Goal: Contribute content

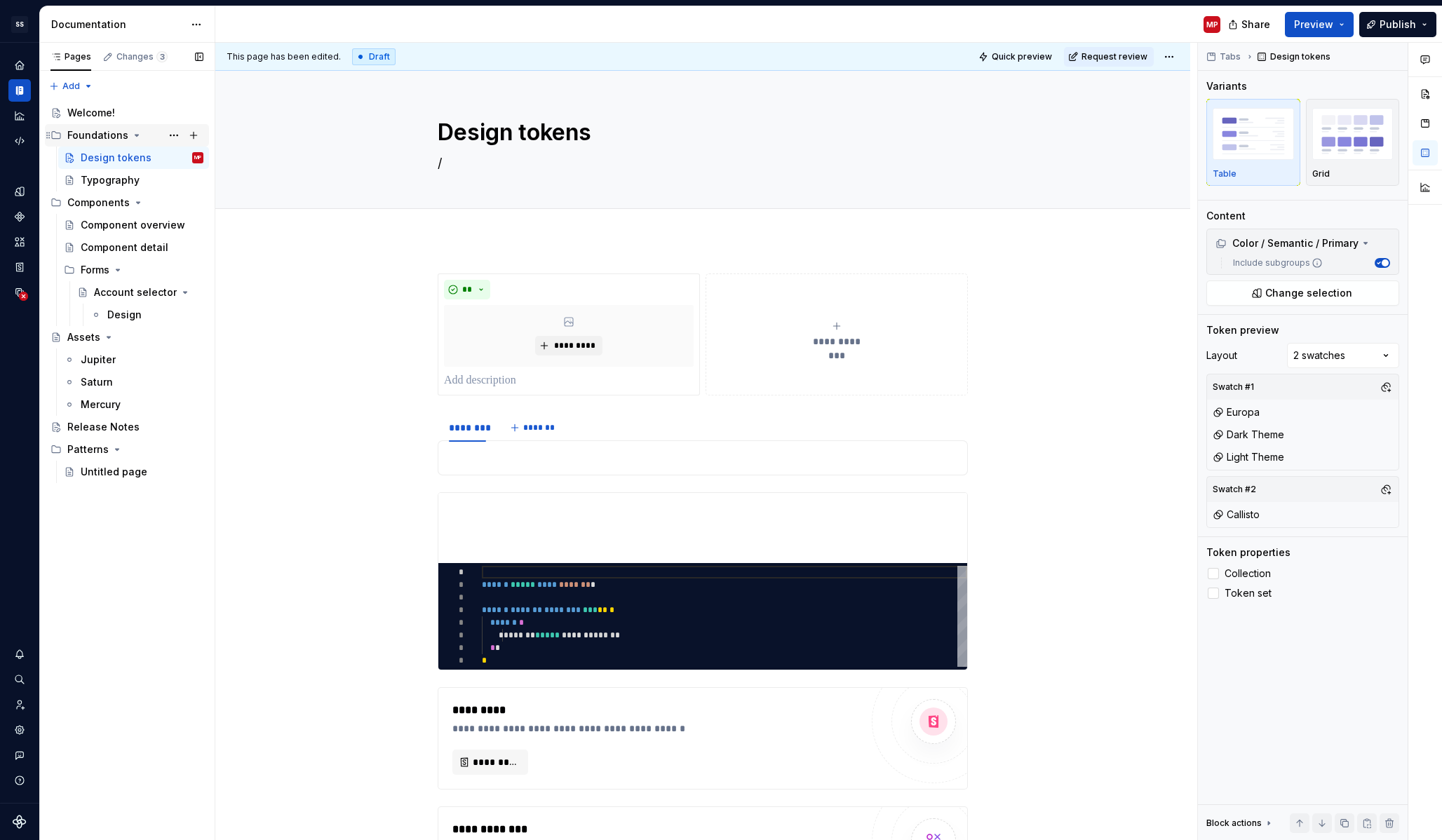
scroll to position [752, 0]
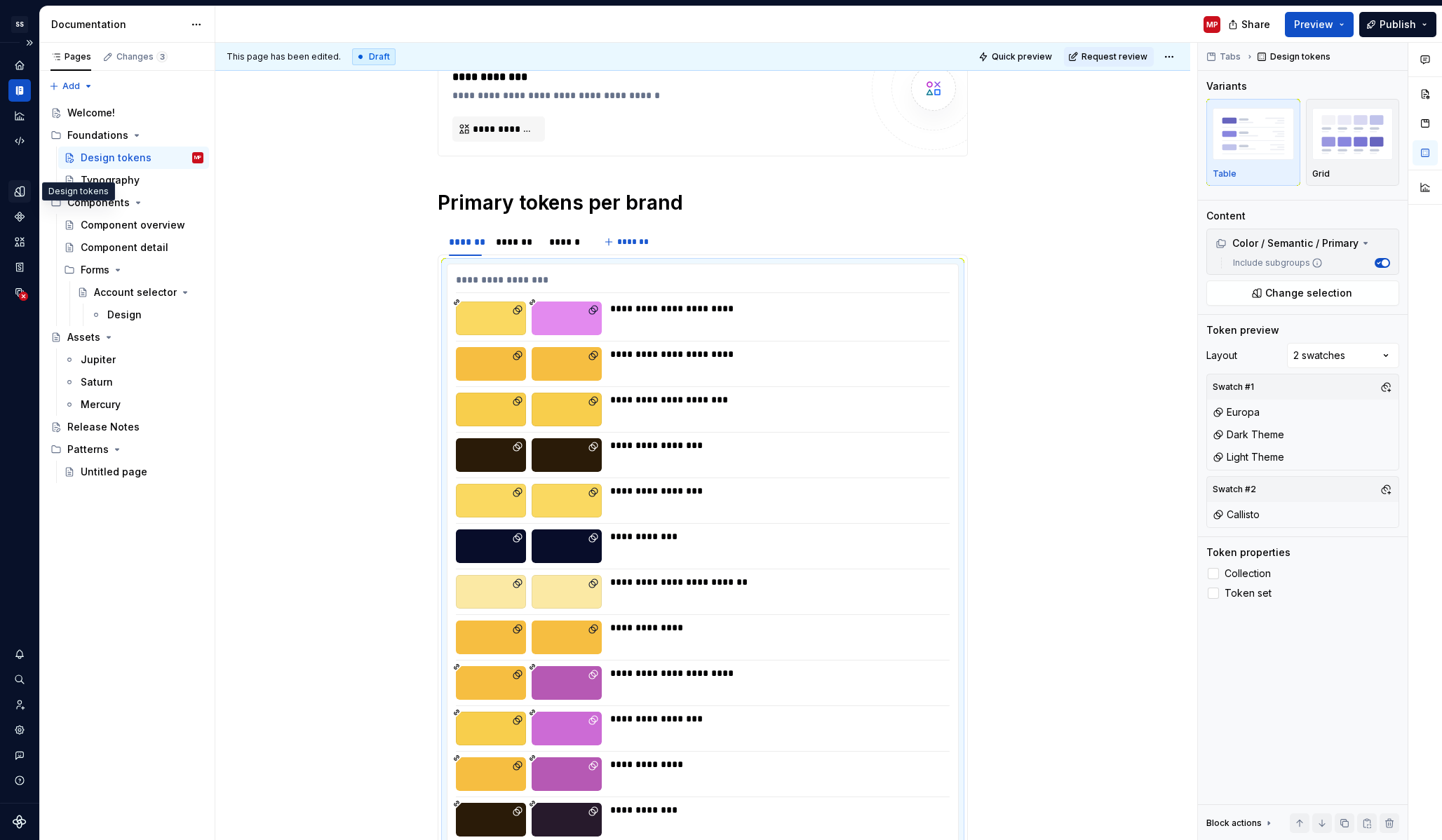
click at [25, 190] on icon "Design tokens" at bounding box center [19, 191] width 13 height 13
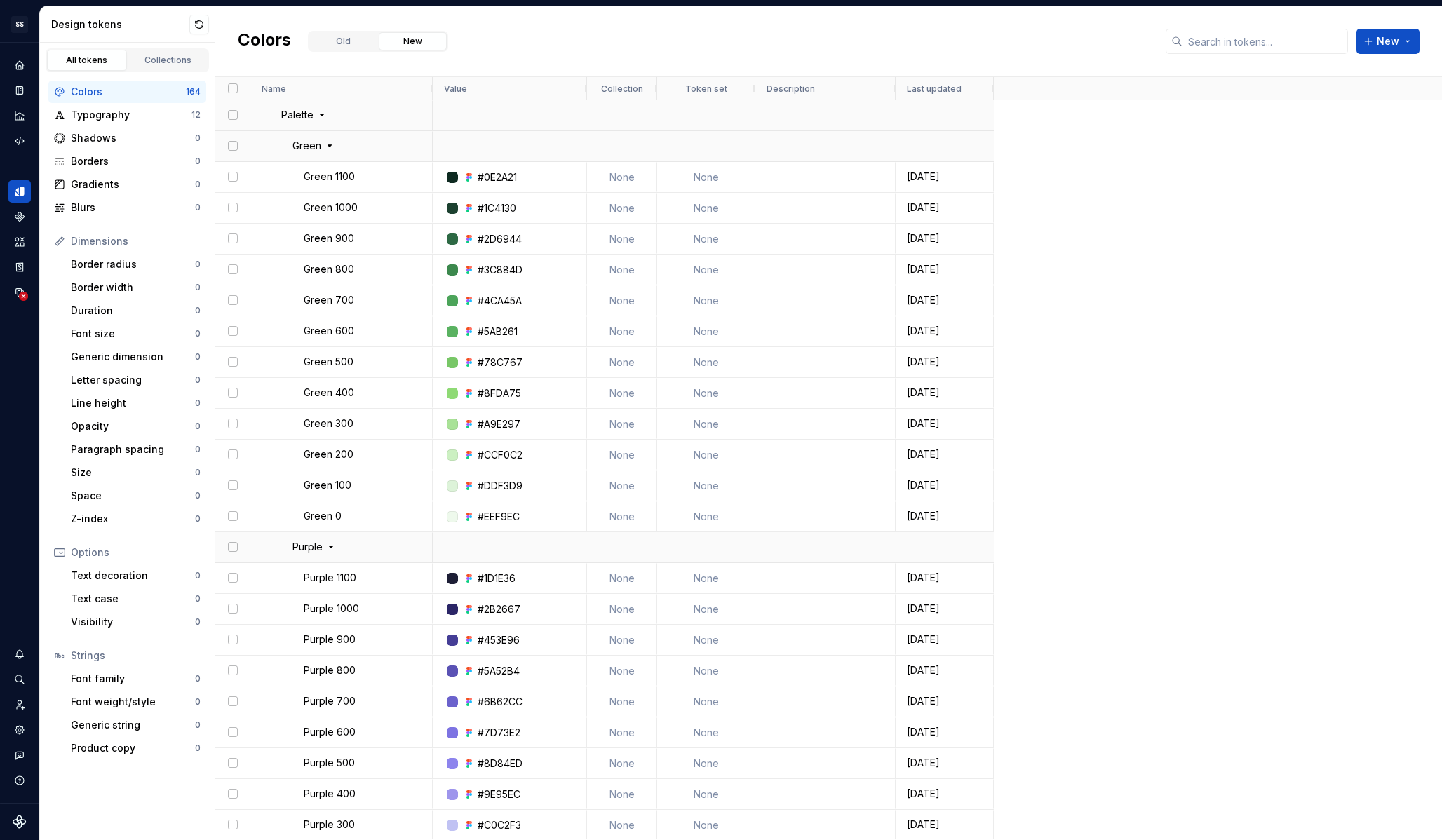
click at [28, 24] on html "SS _Setup 1: Solar System (Brands feature) MP Dataset Saturn Design tokens All …" at bounding box center [721, 420] width 1442 height 840
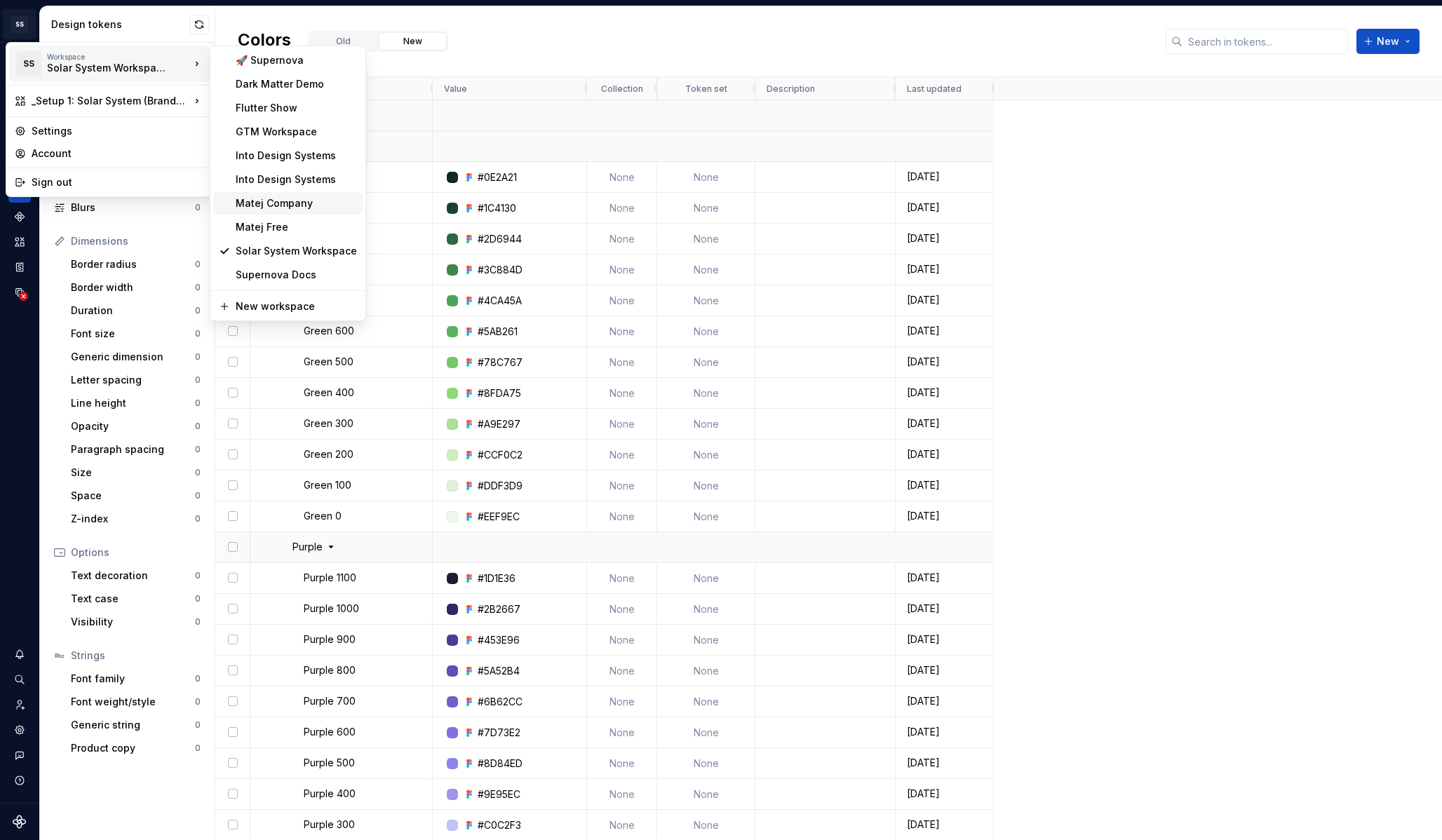
click at [318, 201] on div "Matej Company" at bounding box center [296, 204] width 122 height 14
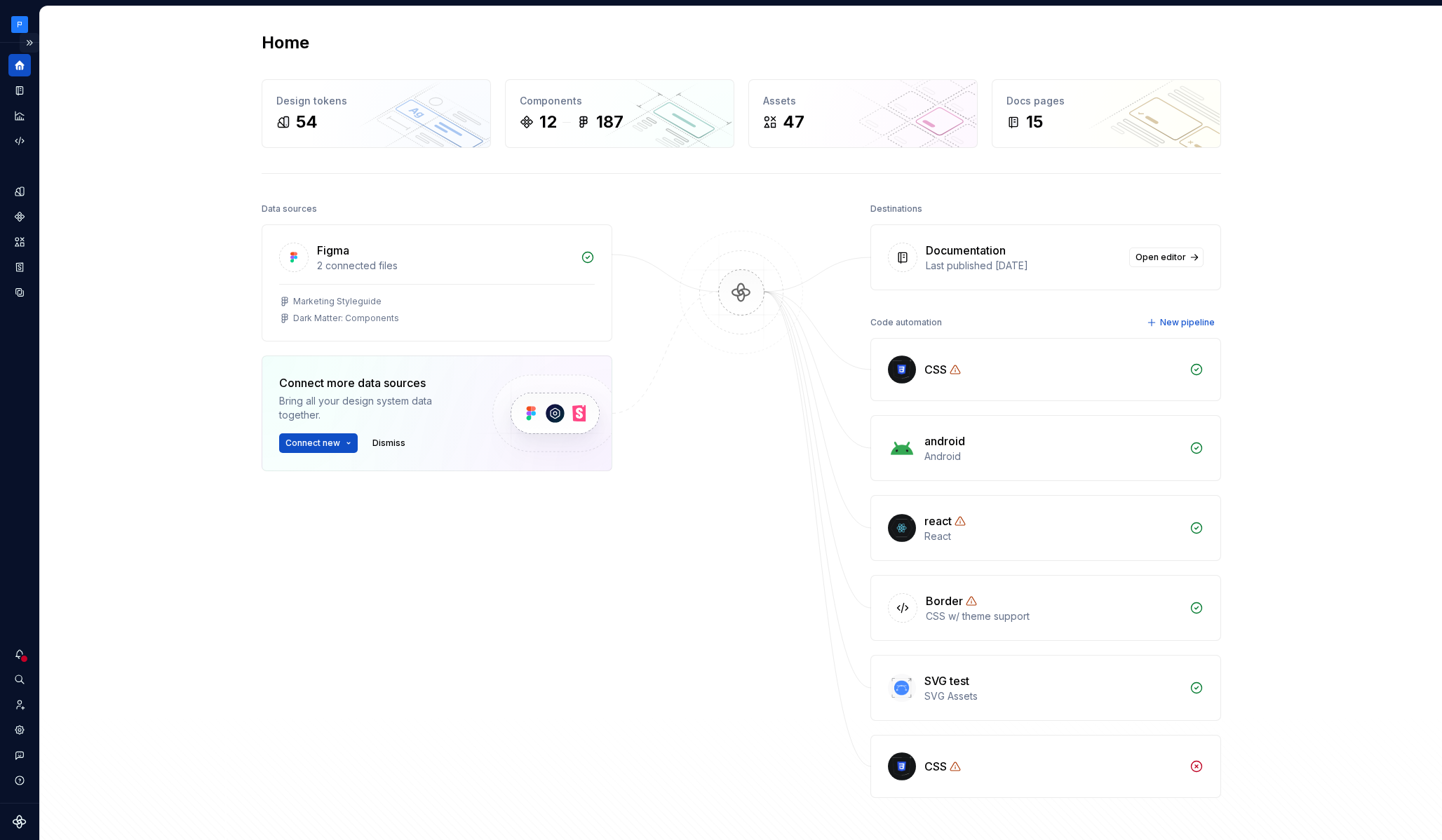
click at [32, 42] on button "Expand sidebar" at bounding box center [30, 42] width 20 height 20
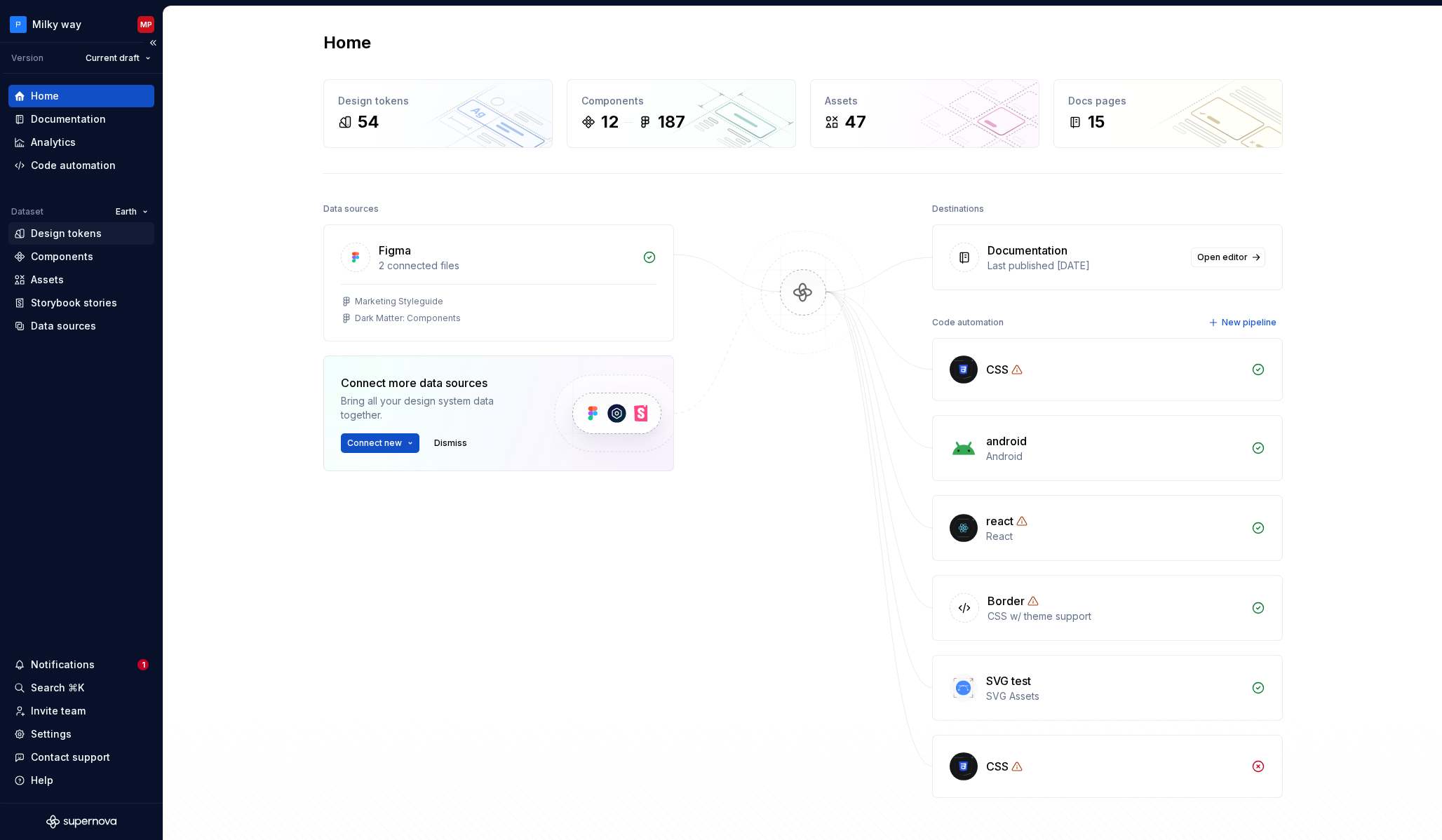
click at [78, 240] on div "Design tokens" at bounding box center [66, 233] width 71 height 14
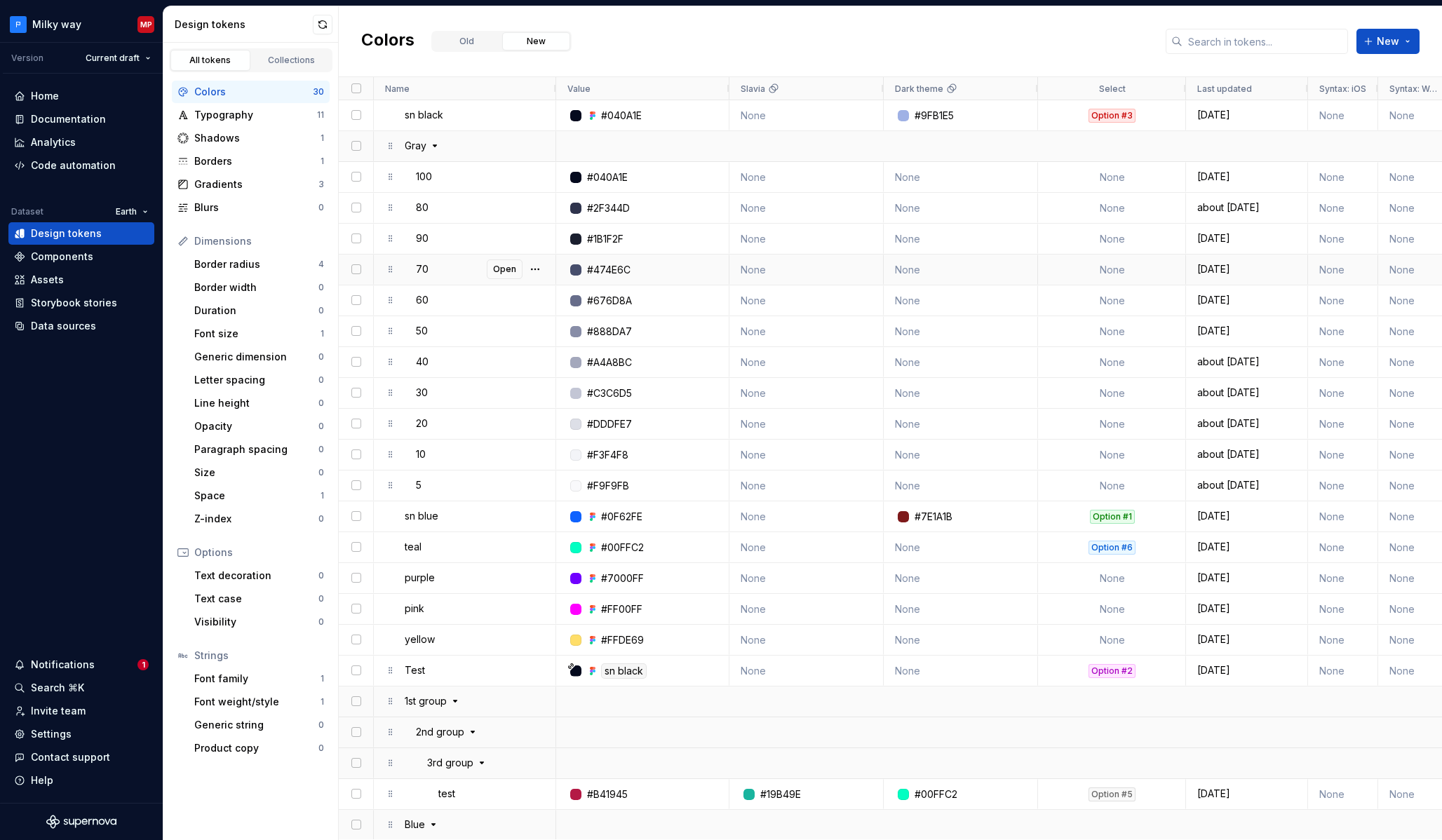
click at [440, 271] on div "70 Open" at bounding box center [474, 269] width 140 height 28
click at [426, 271] on p "70" at bounding box center [422, 269] width 13 height 28
click at [497, 267] on span "Open" at bounding box center [504, 269] width 23 height 11
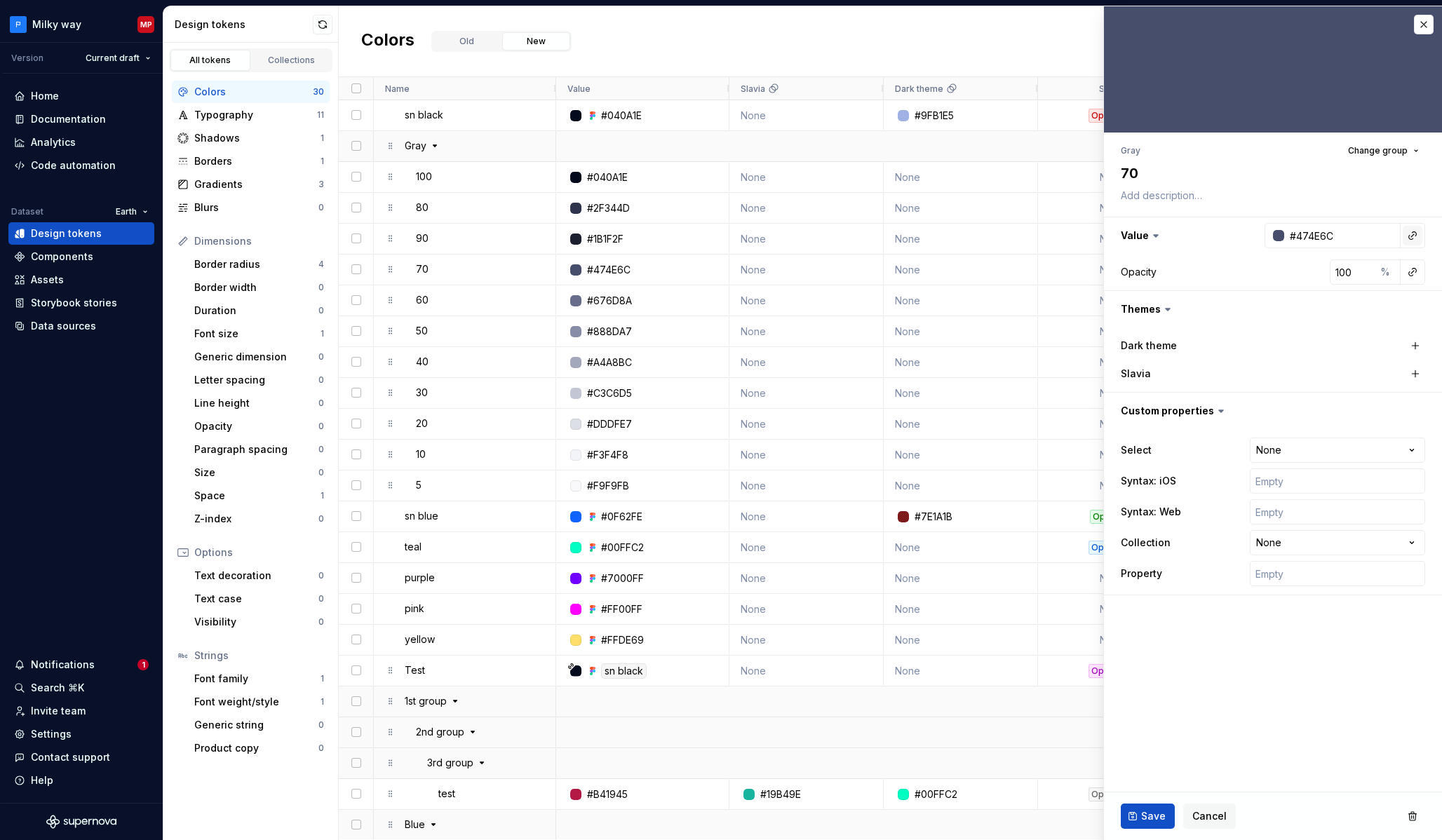
click at [1416, 237] on button "button" at bounding box center [1412, 235] width 20 height 20
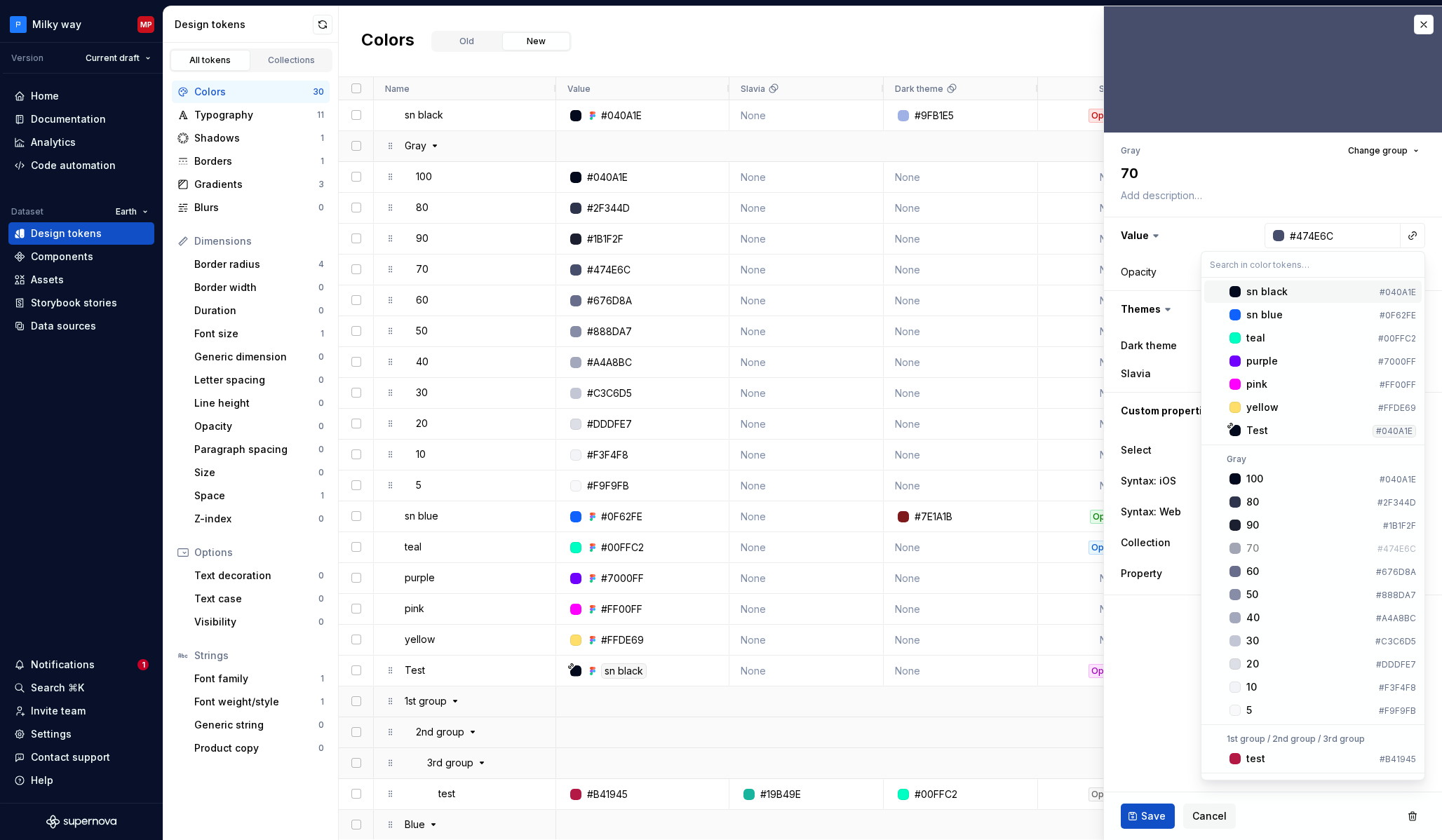
click at [1286, 295] on div "sn black" at bounding box center [1310, 292] width 127 height 14
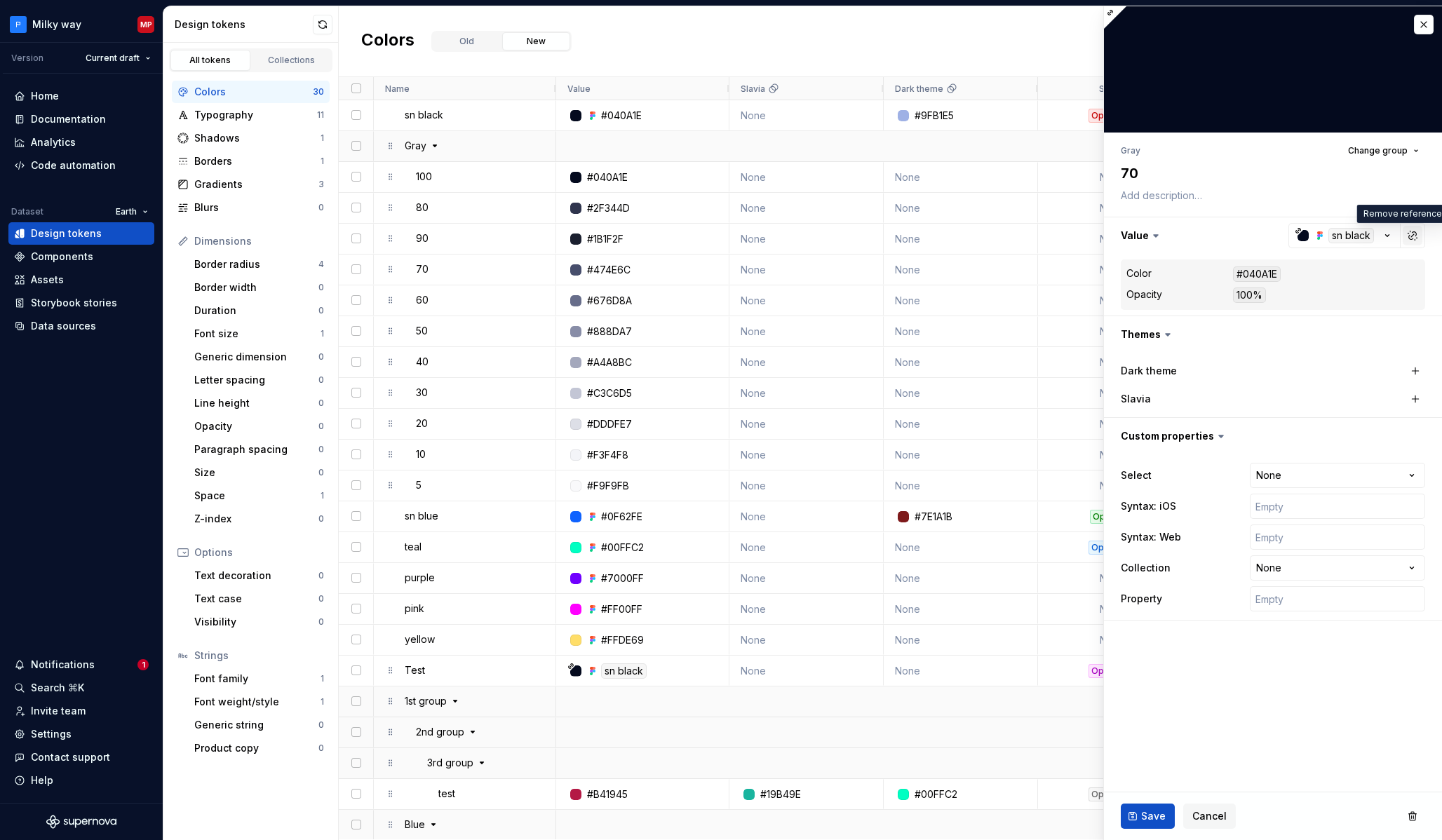
click at [1414, 237] on button "button" at bounding box center [1412, 235] width 20 height 20
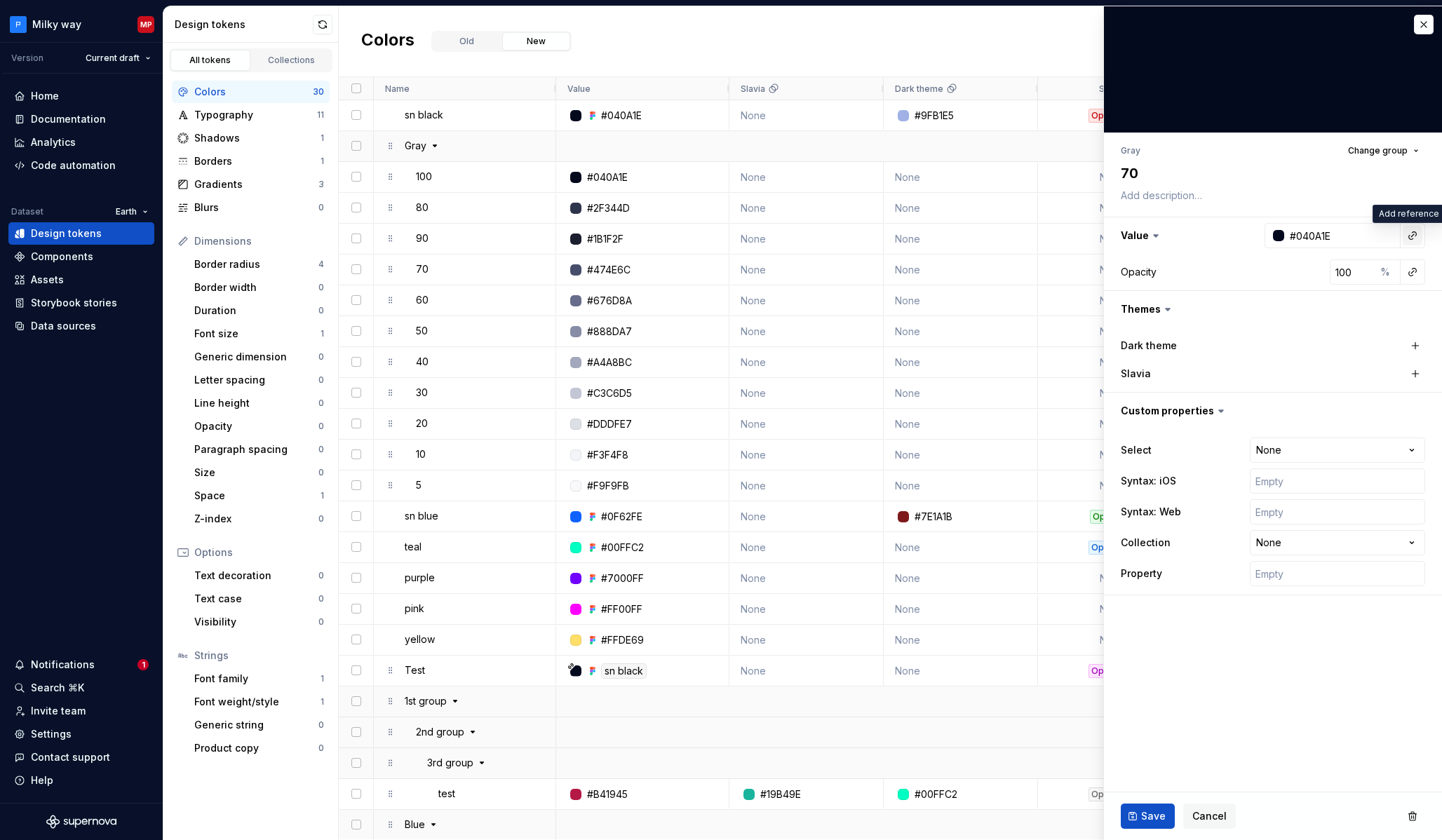
click at [1414, 237] on button "button" at bounding box center [1412, 235] width 20 height 20
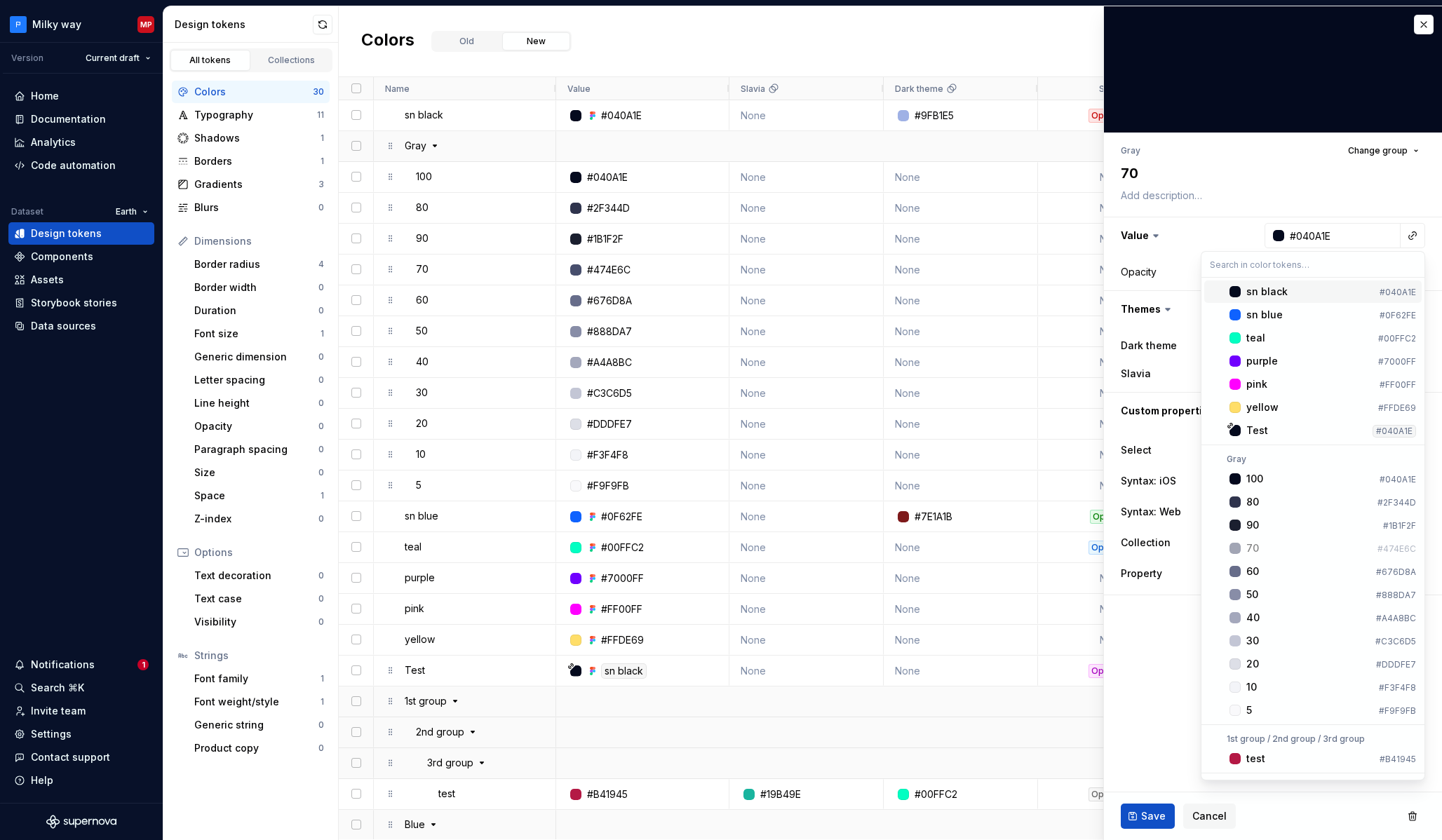
click at [1413, 235] on html "Milky way MP Version Current draft Home Documentation Analytics Code automation…" at bounding box center [721, 420] width 1442 height 840
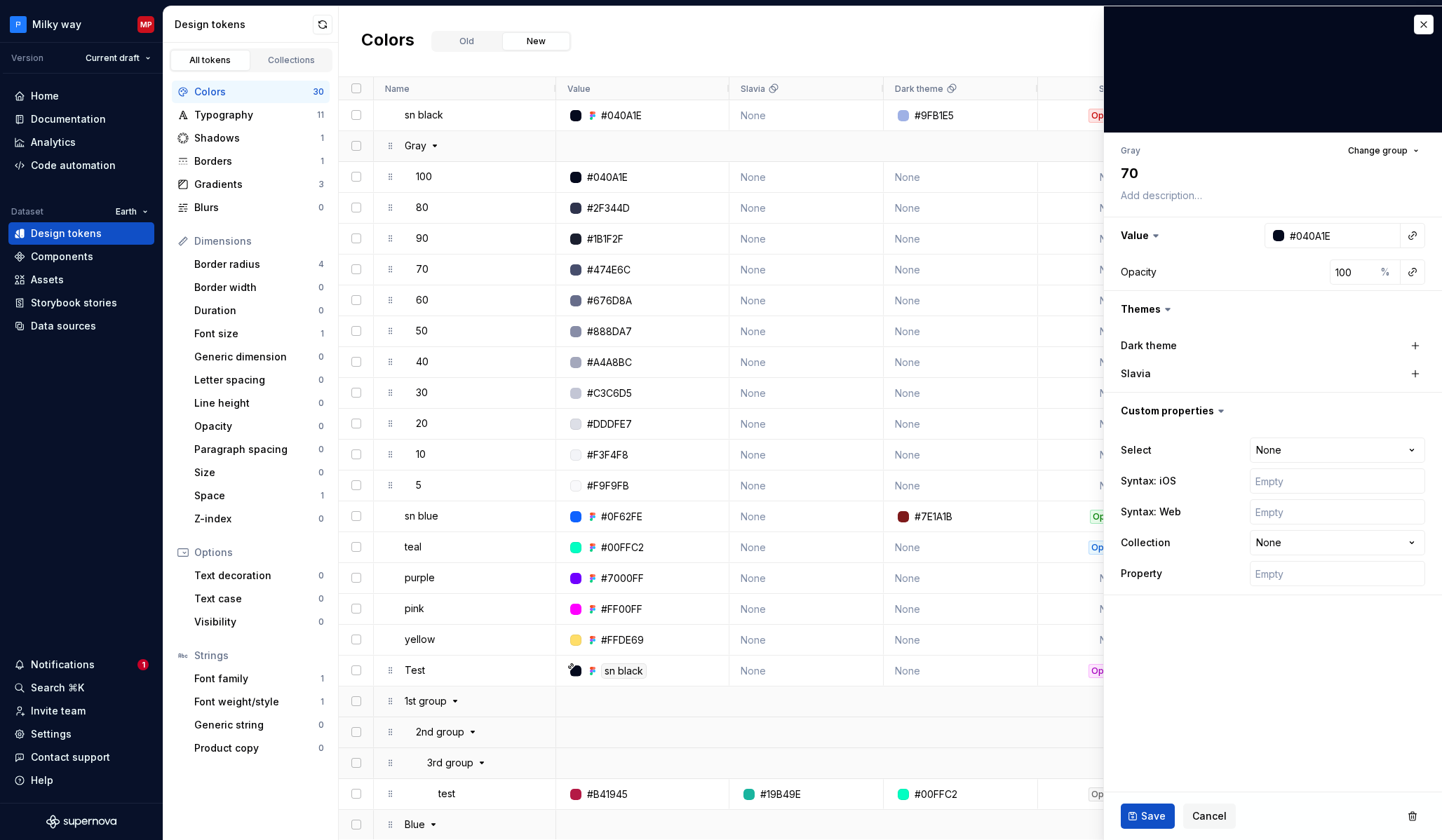
type textarea "*"
